Goal: Task Accomplishment & Management: Use online tool/utility

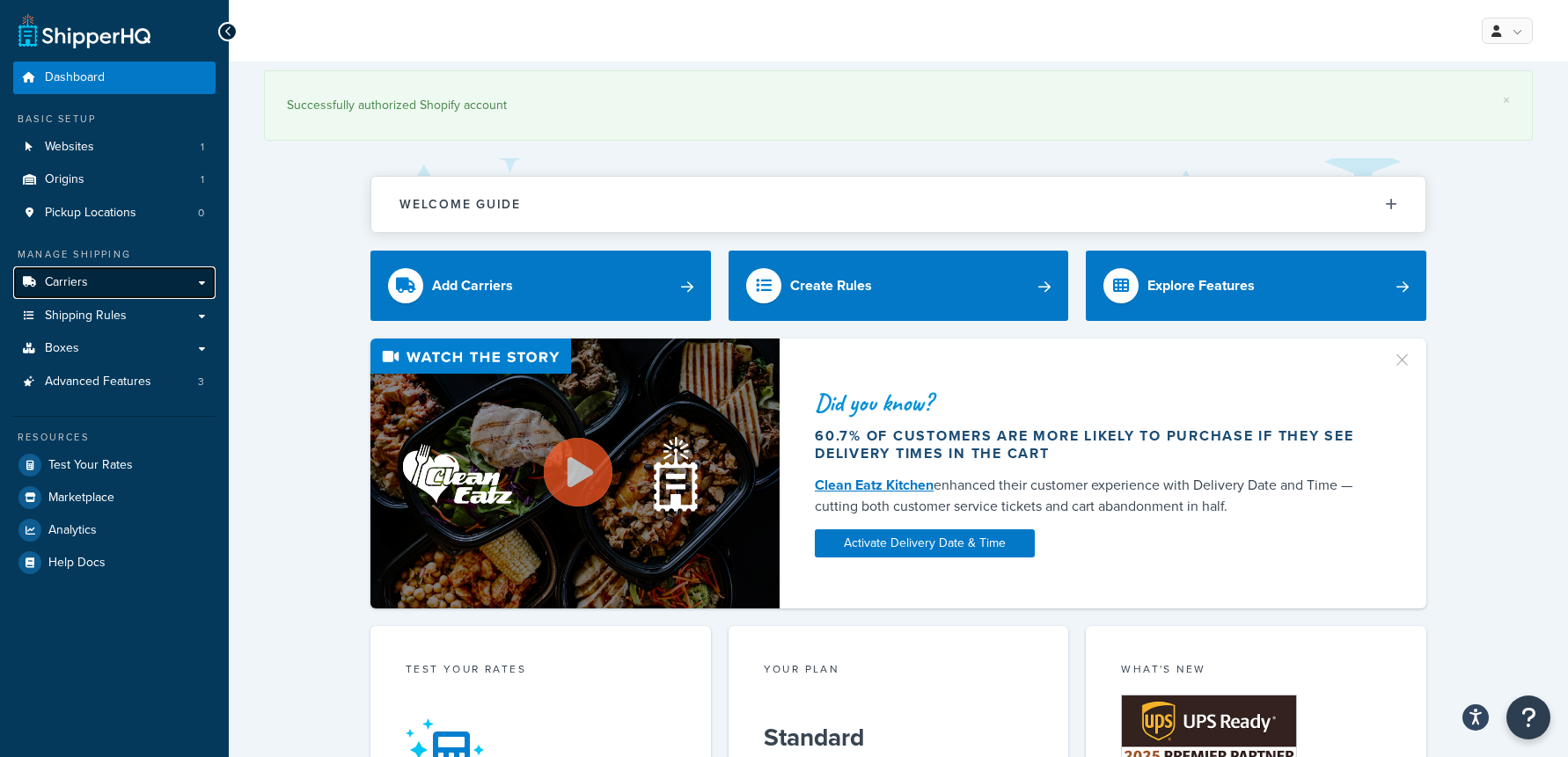
click at [201, 291] on link "Carriers" at bounding box center [114, 282] width 202 height 33
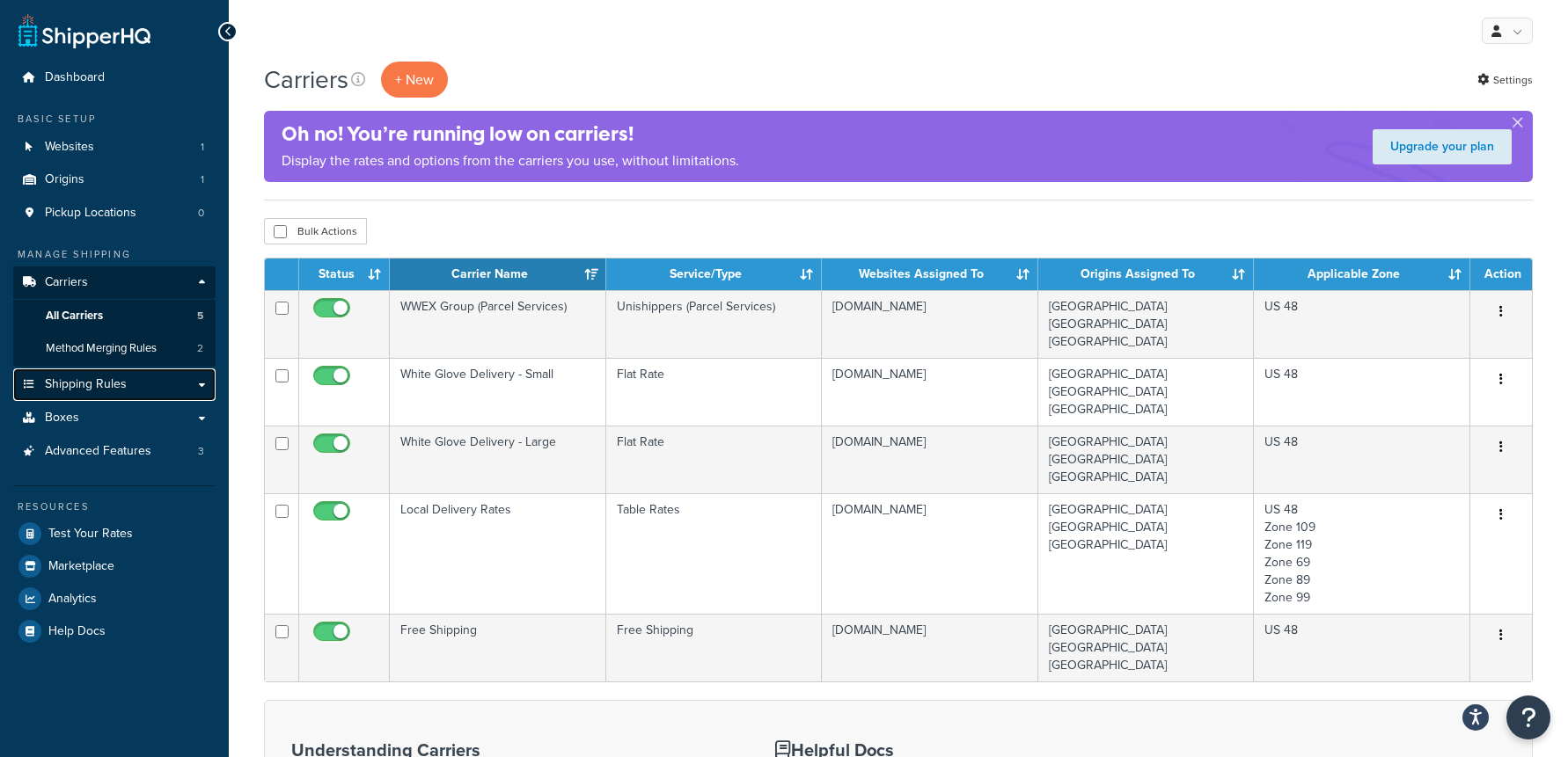
click at [124, 378] on span "Shipping Rules" at bounding box center [85, 385] width 82 height 15
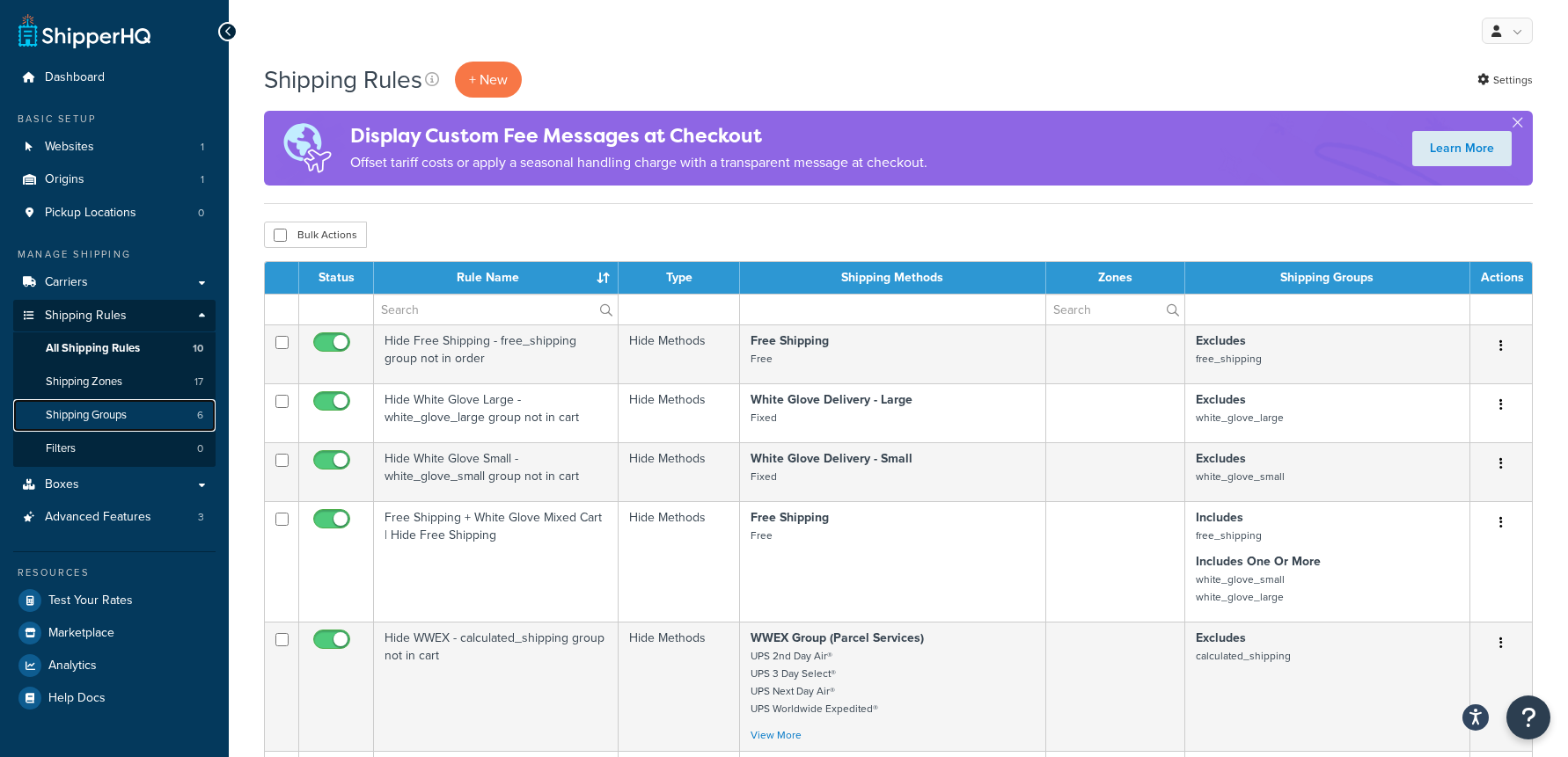
click at [79, 418] on span "Shipping Groups" at bounding box center [86, 416] width 81 height 15
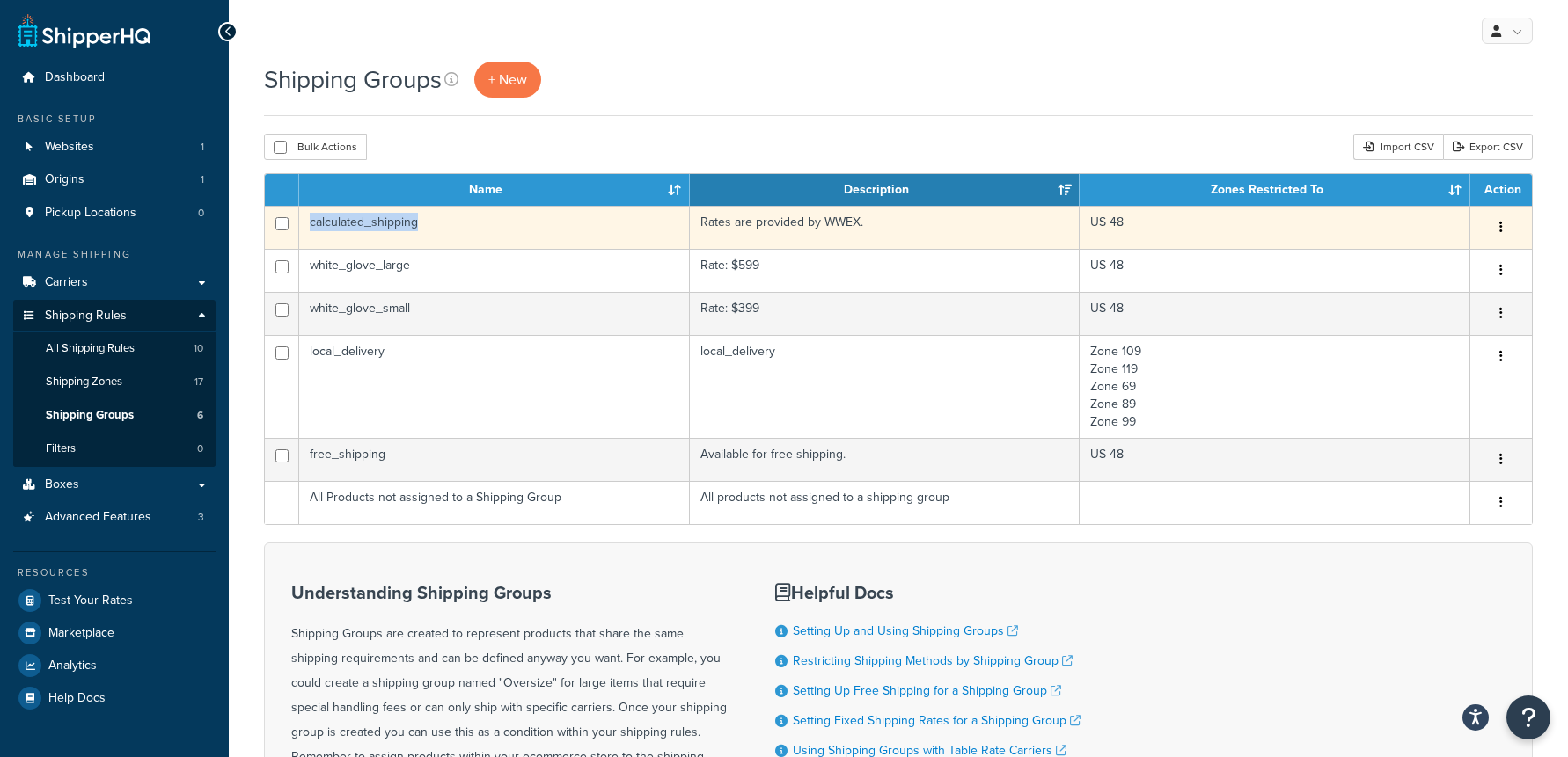
copy td "calculated_shipping"
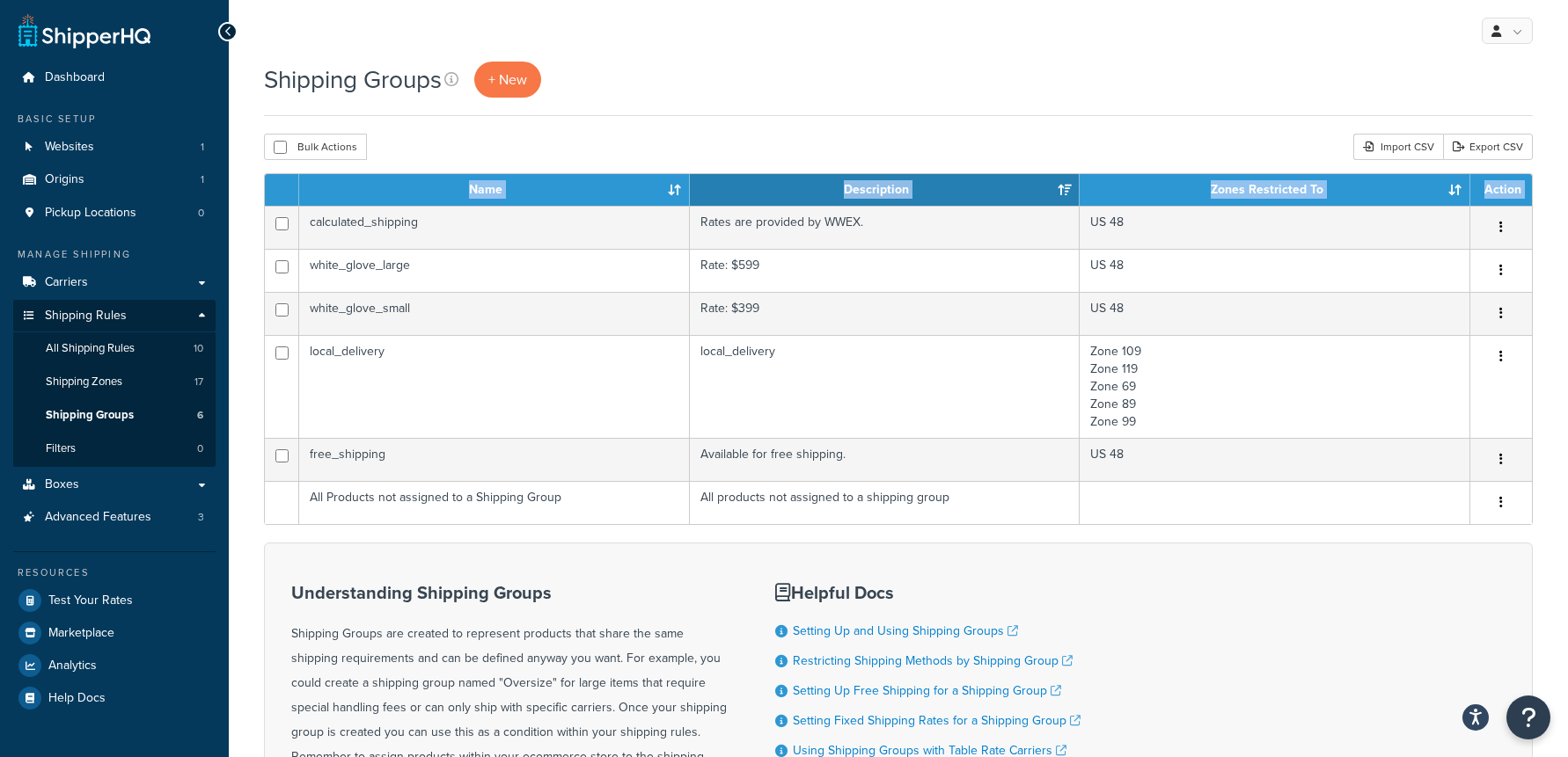
drag, startPoint x: 311, startPoint y: 222, endPoint x: 692, endPoint y: 88, distance: 403.9
click at [691, 88] on div "Shipping Groups + New Bulk Actions Duplicate Delete Import CSV Export CSV Conta…" at bounding box center [898, 513] width 1339 height 904
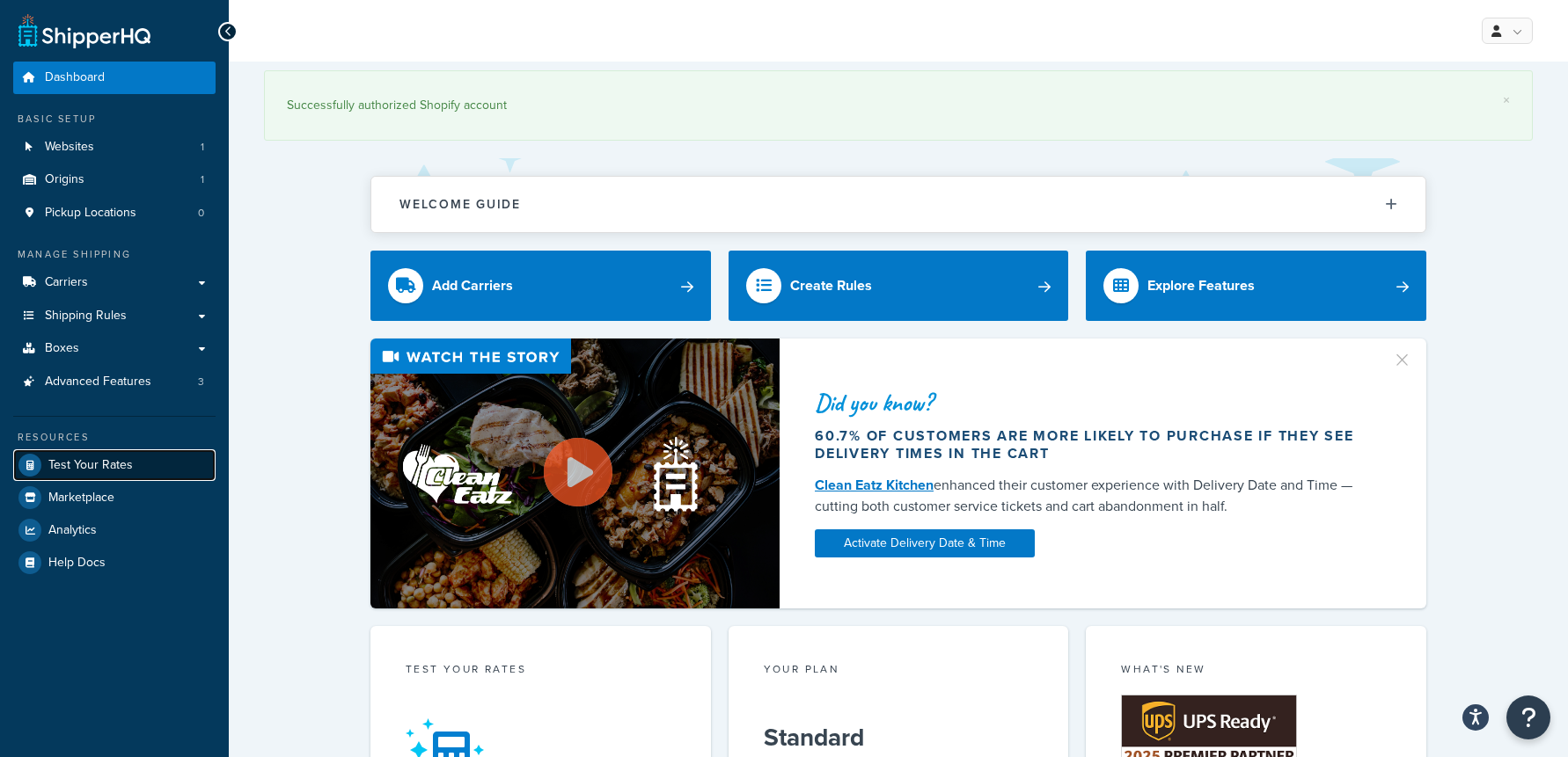
click at [82, 470] on span "Test Your Rates" at bounding box center [91, 466] width 84 height 15
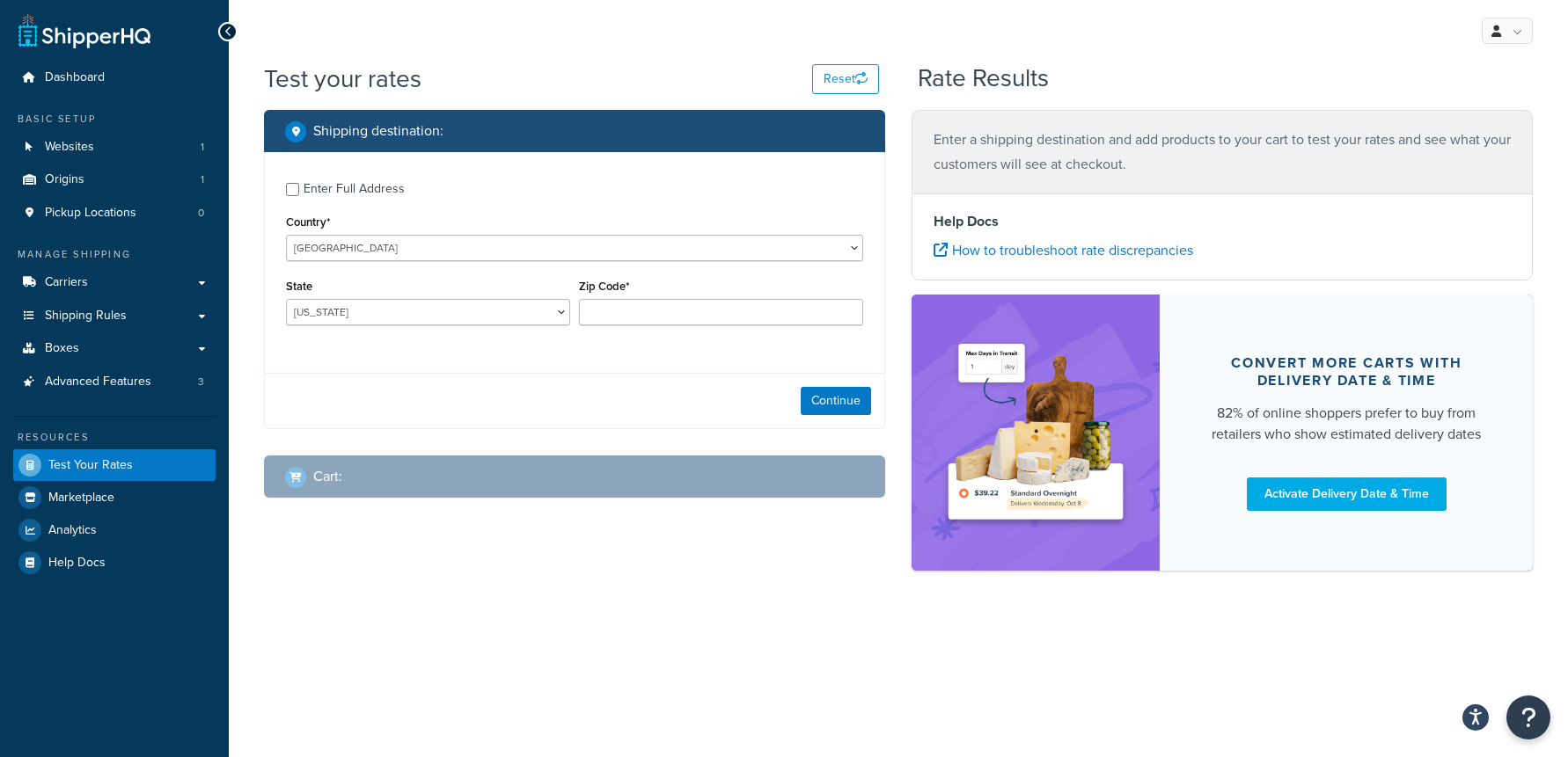
click at [318, 199] on div "Enter Full Address" at bounding box center [354, 189] width 101 height 24
click at [299, 196] on input "Enter Full Address" at bounding box center [292, 189] width 13 height 13
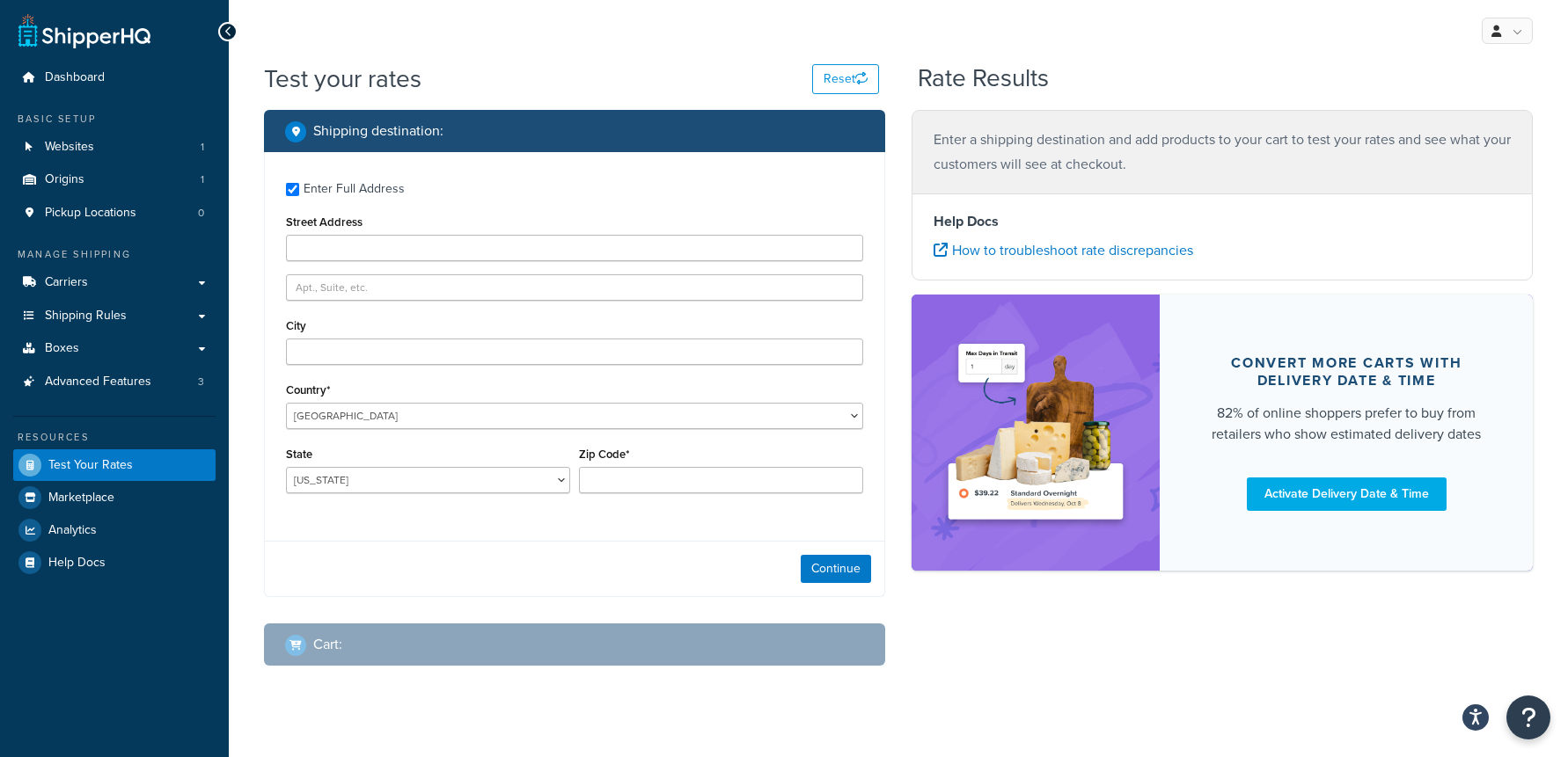
click at [304, 188] on div "Enter Full Address" at bounding box center [354, 189] width 101 height 24
click at [299, 188] on input "Enter Full Address" at bounding box center [292, 189] width 13 height 13
checkbox input "false"
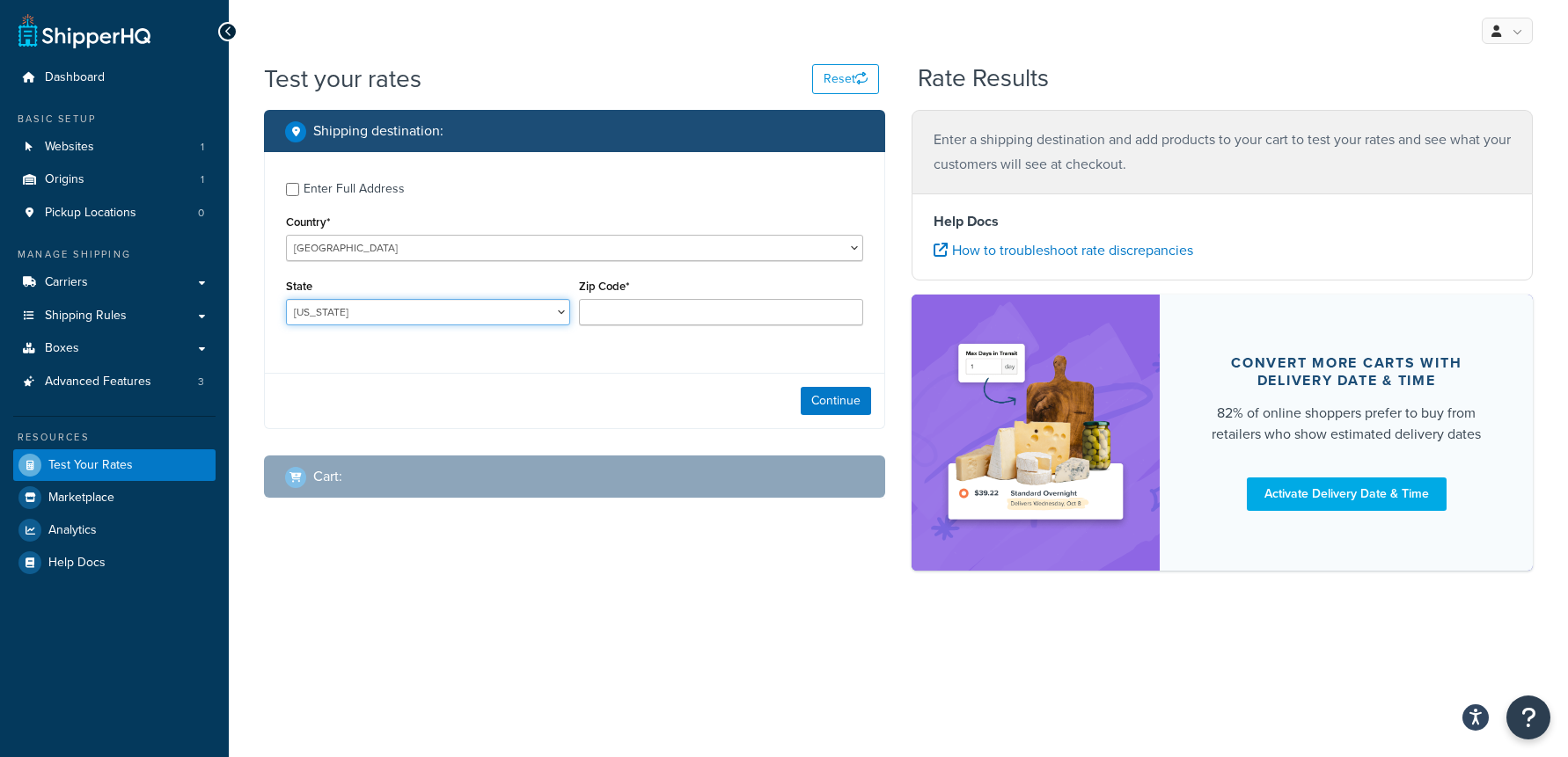
click at [413, 320] on select "[US_STATE] [US_STATE] [US_STATE] [US_STATE] [US_STATE] Armed Forces Americas Ar…" at bounding box center [427, 312] width 284 height 26
select select "CA"
click at [286, 300] on select "[US_STATE] [US_STATE] [US_STATE] [US_STATE] [US_STATE] Armed Forces Americas Ar…" at bounding box center [427, 312] width 284 height 26
click at [616, 319] on input "Zip Code*" at bounding box center [721, 312] width 284 height 26
type input "90808"
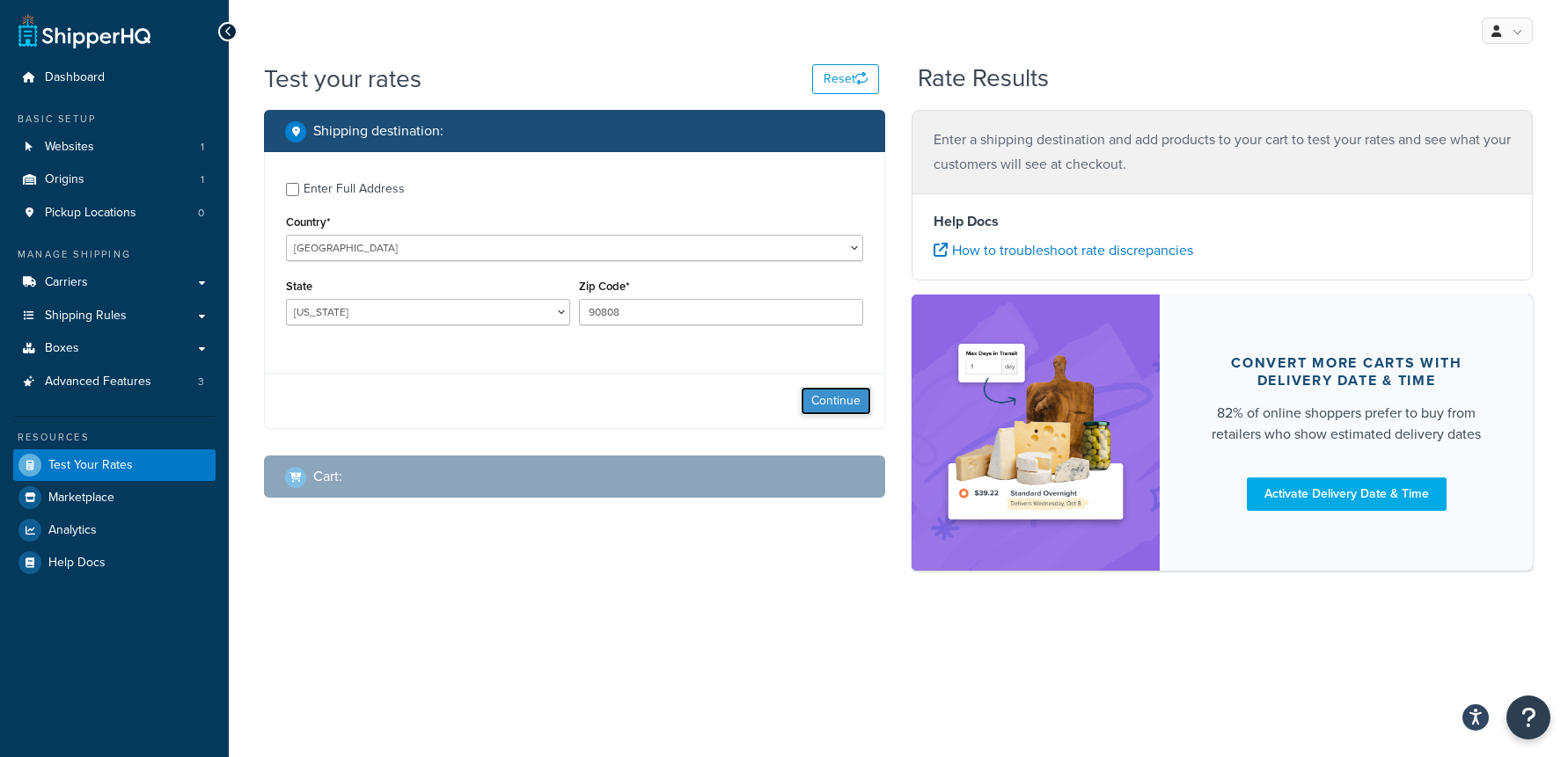
click at [835, 399] on button "Continue" at bounding box center [835, 401] width 70 height 28
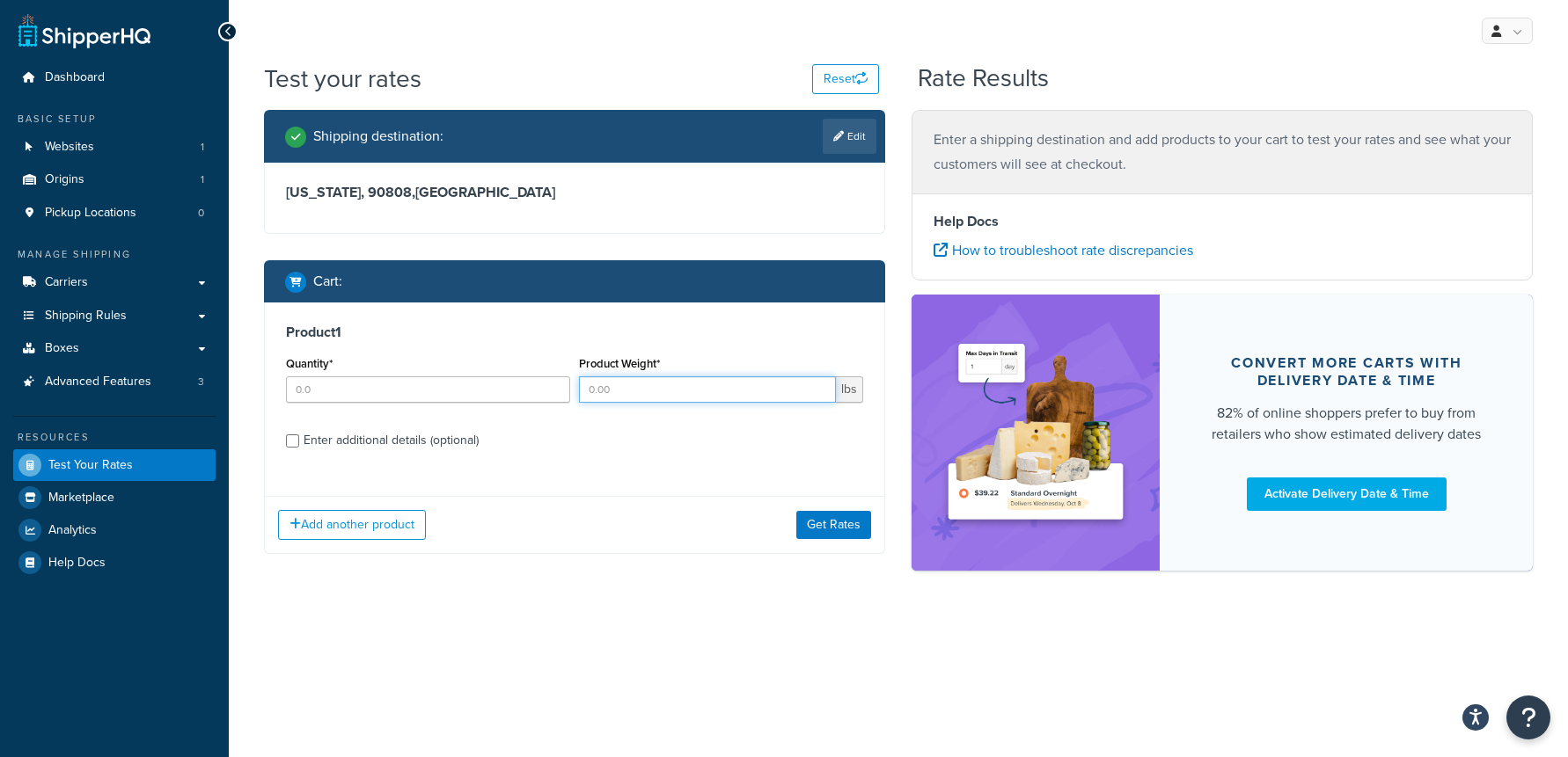
click at [623, 392] on input "Product Weight*" at bounding box center [708, 390] width 257 height 26
click at [443, 391] on input "Quantity*" at bounding box center [427, 390] width 284 height 26
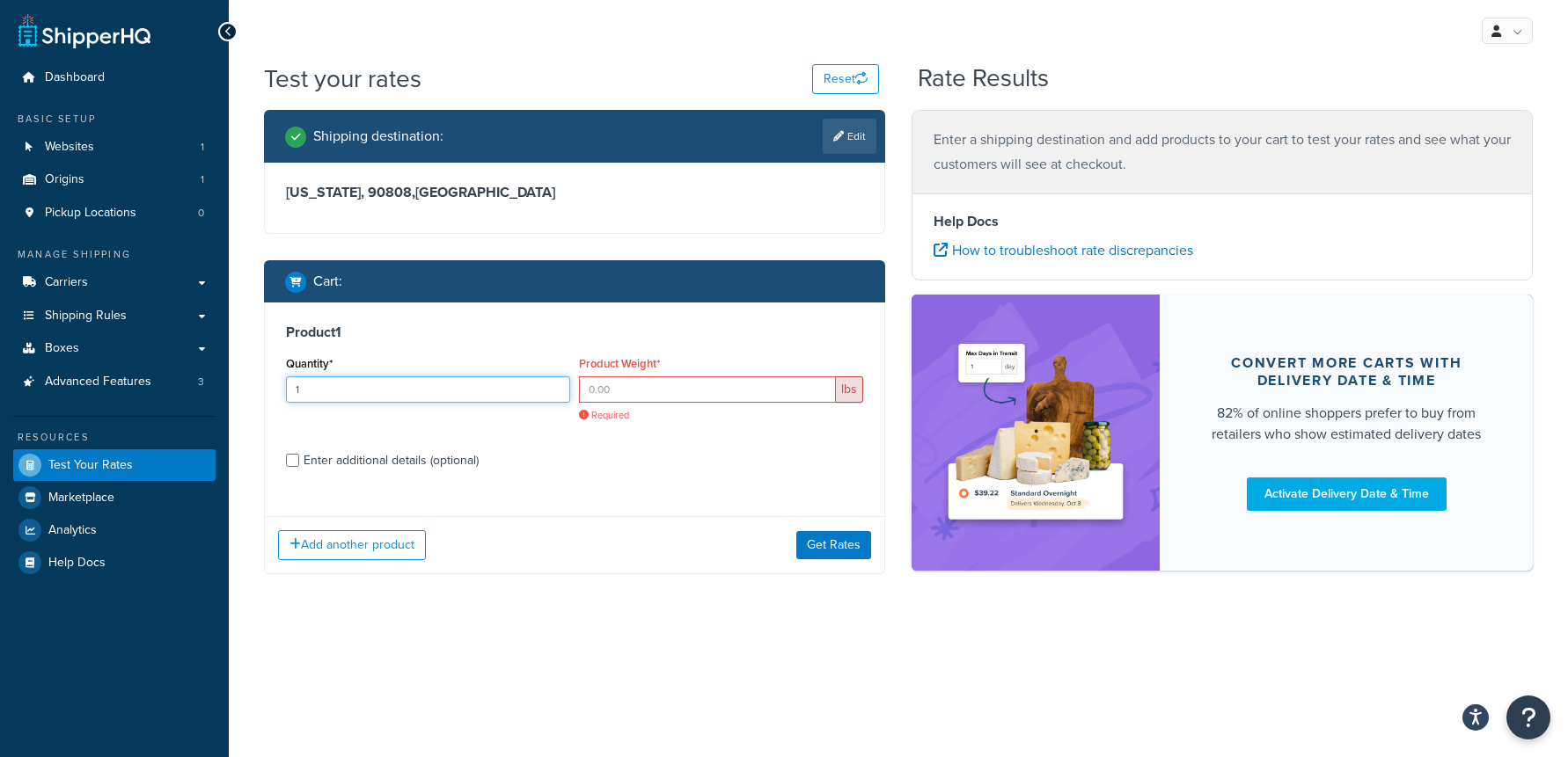
type input "1"
click at [612, 394] on input "Product Weight*" at bounding box center [708, 390] width 257 height 26
